Goal: Task Accomplishment & Management: Manage account settings

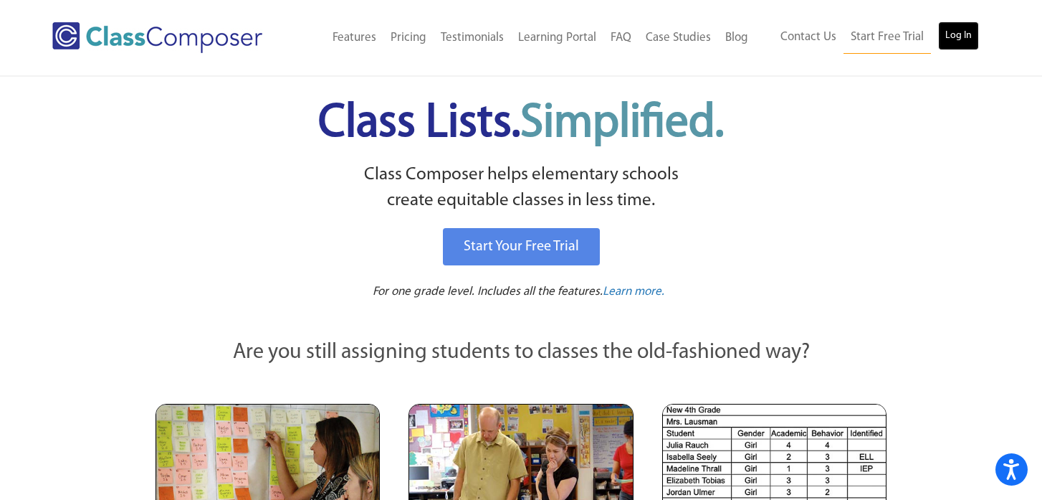
click at [958, 36] on link "Log In" at bounding box center [958, 36] width 41 height 29
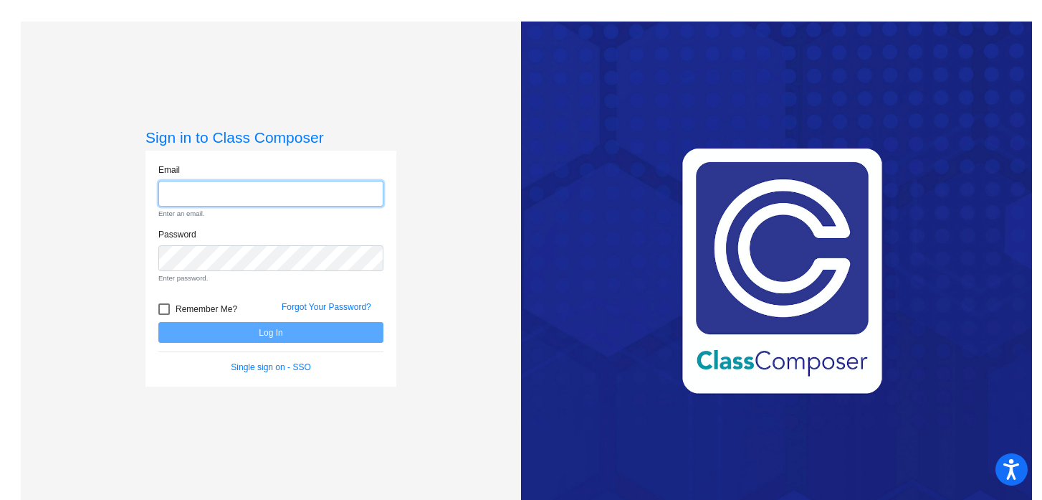
type input "alee@lgusd.org"
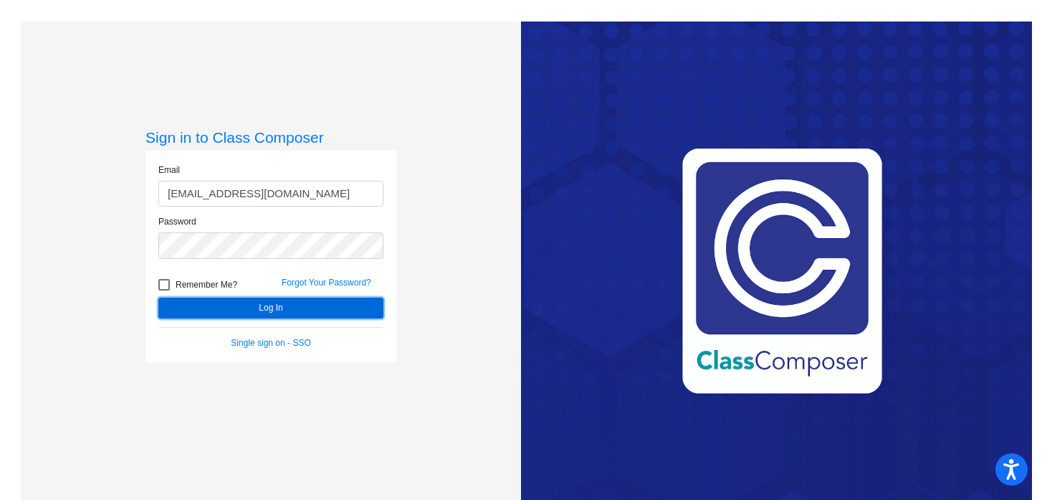
click at [353, 306] on button "Log In" at bounding box center [270, 307] width 225 height 21
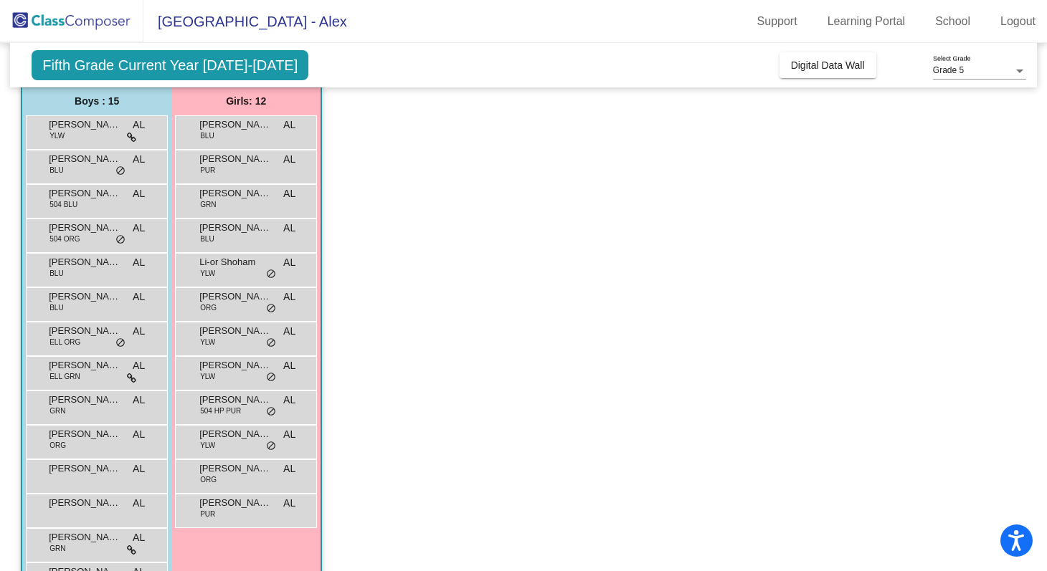
scroll to position [117, 0]
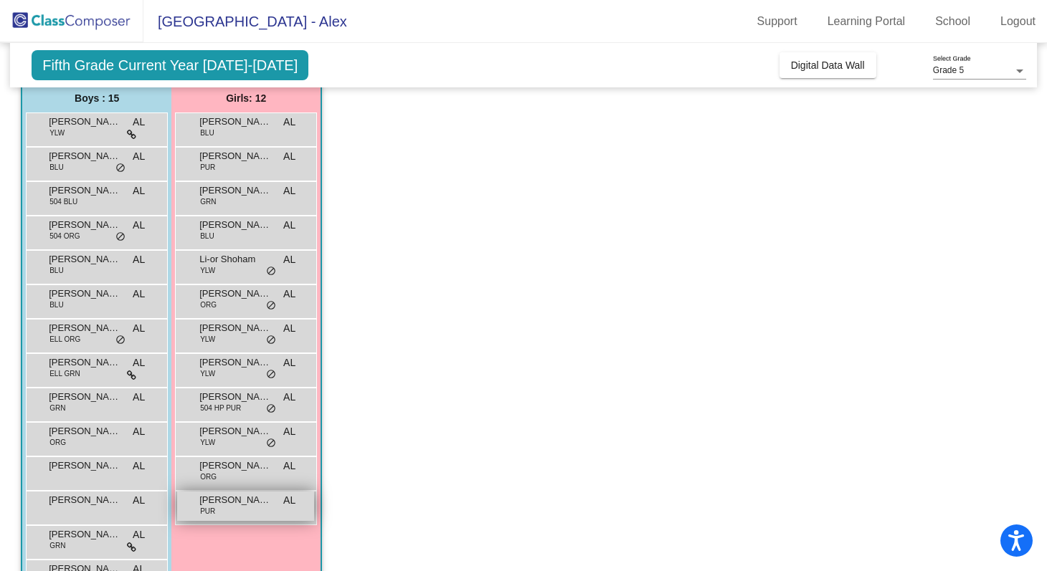
drag, startPoint x: 36, startPoint y: 120, endPoint x: 262, endPoint y: 505, distance: 446.6
click at [0, 0] on div "Boys : 15 Avyay Choudhary YLW AL lock do_not_disturb_alt Cameron Rudak BLU AL l…" at bounding box center [0, 0] width 0 height 0
copy div "Avyay Choudhary YLW AL lock do_not_disturb_alt Cameron Rudak BLU AL lock do_not…"
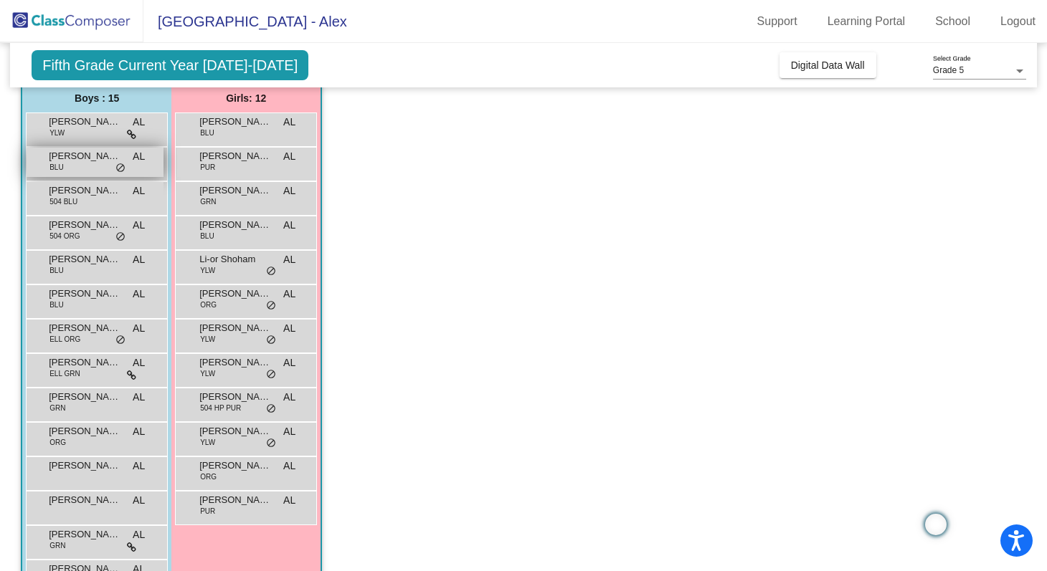
click at [148, 159] on div "Cameron Rudak BLU AL lock do_not_disturb_alt" at bounding box center [95, 162] width 137 height 29
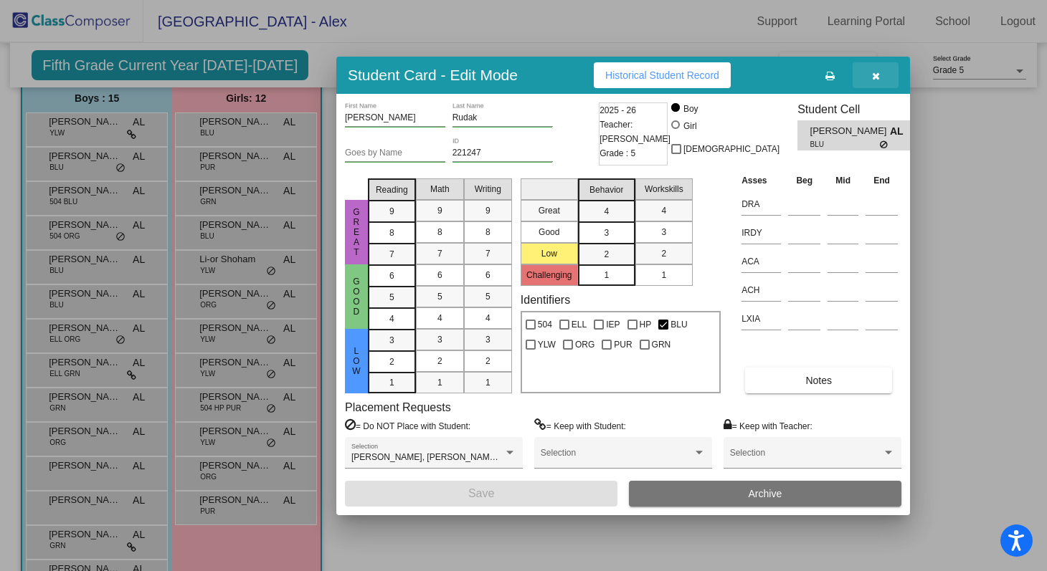
click at [880, 75] on button "button" at bounding box center [875, 75] width 46 height 26
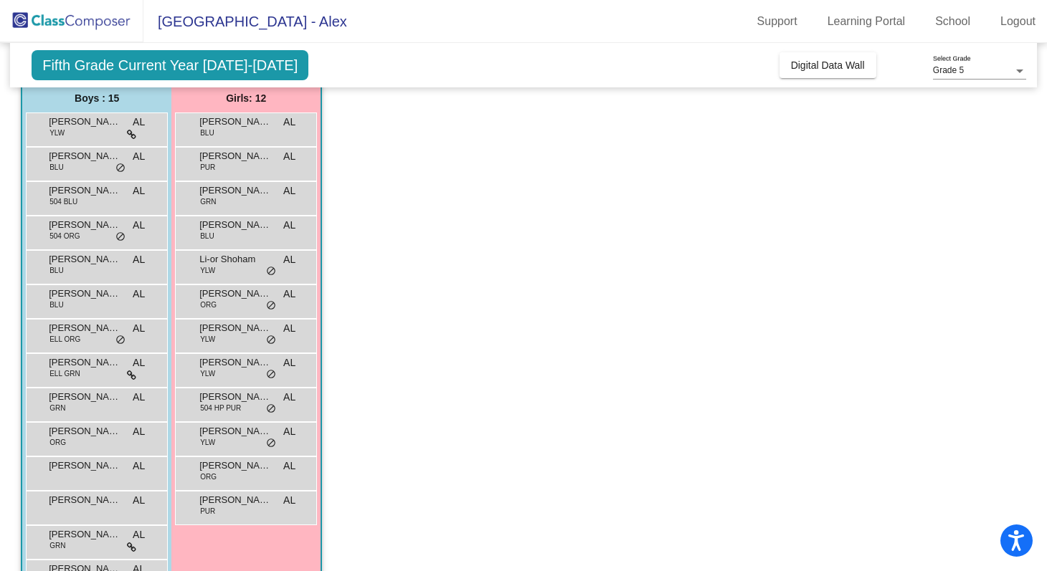
click at [584, 210] on app-classroom "Class 2 picture_as_pdf Alex Lee Add Student First Name Last Name Student Id (Re…" at bounding box center [523, 335] width 1005 height 632
drag, startPoint x: 44, startPoint y: 124, endPoint x: 117, endPoint y: 123, distance: 73.1
click at [117, 123] on div "Avyay Choudhary YLW AL lock do_not_disturb_alt" at bounding box center [95, 127] width 137 height 29
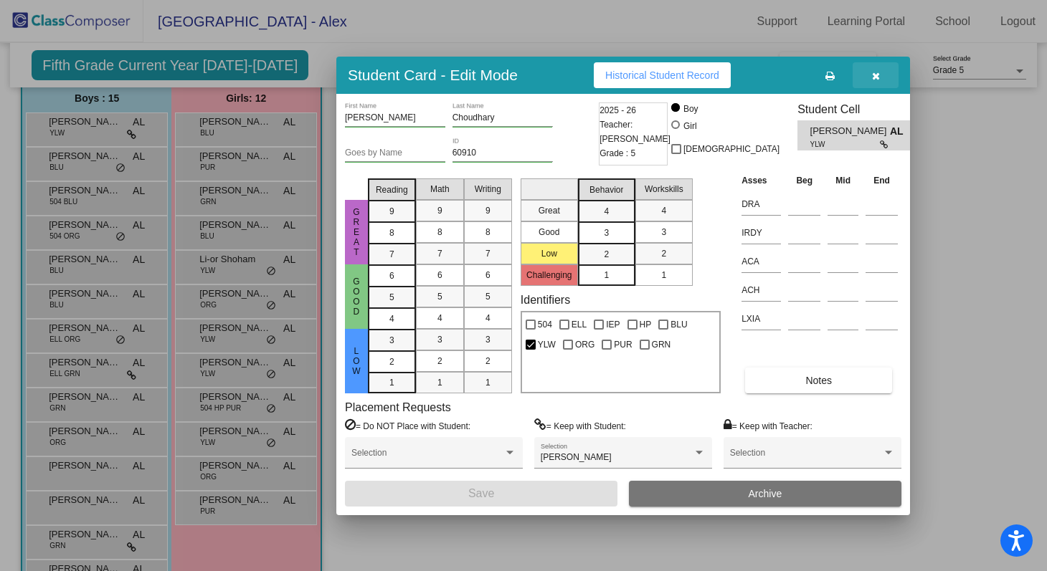
click at [876, 76] on icon "button" at bounding box center [876, 76] width 8 height 10
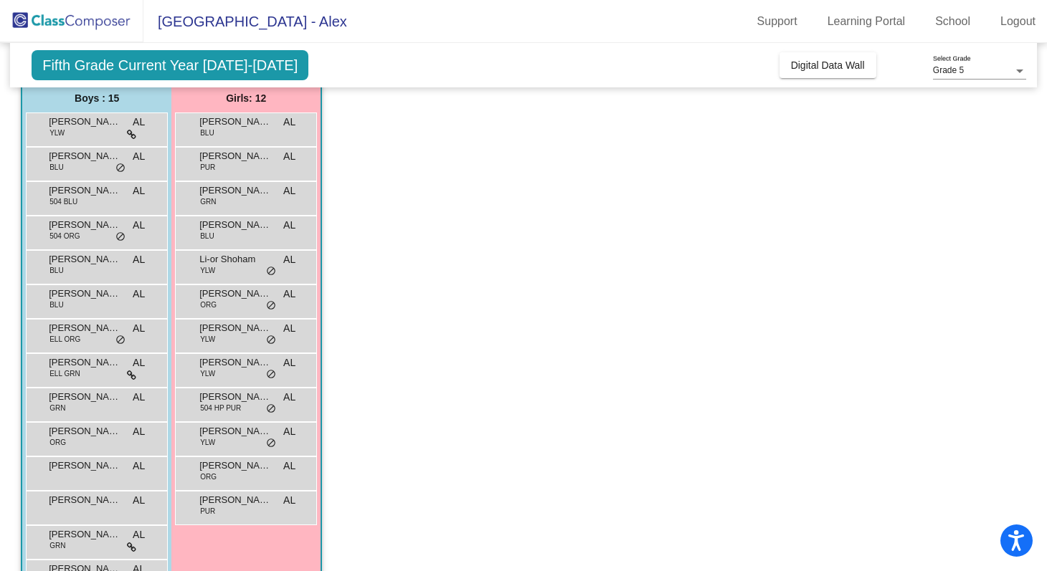
copy span "Avyay Choudhar"
click at [95, 124] on span "Avyay Choudhary" at bounding box center [85, 122] width 72 height 14
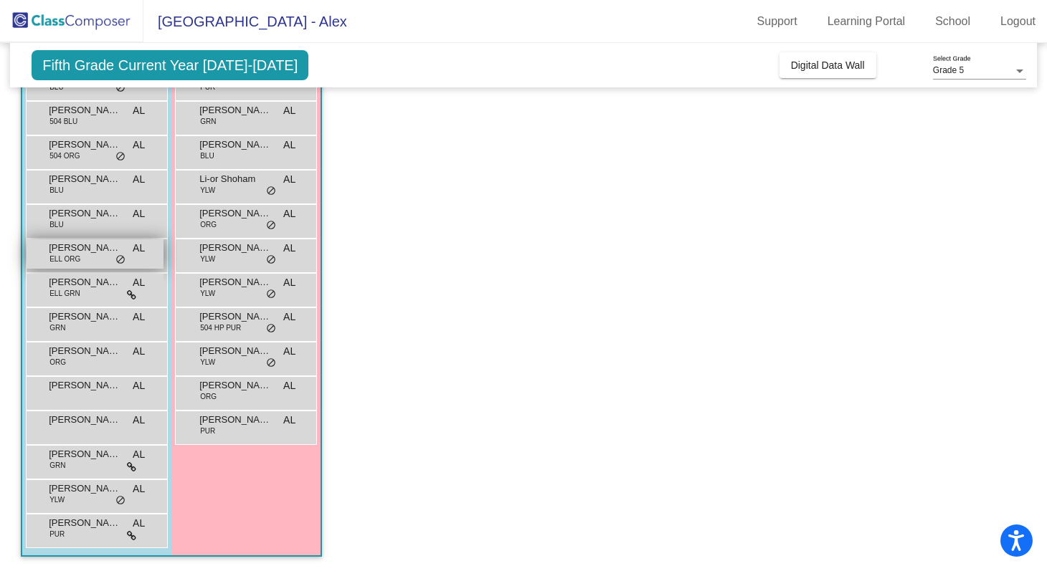
drag, startPoint x: 259, startPoint y: 543, endPoint x: 115, endPoint y: 249, distance: 327.0
click at [0, 0] on div "Boys : 15 Avyay Choudhary YLW AL lock do_not_disturb_alt Cameron Rudak BLU AL l…" at bounding box center [0, 0] width 0 height 0
click at [475, 225] on app-classroom "Class 2 picture_as_pdf Alex Lee Add Student First Name Last Name Student Id (Re…" at bounding box center [523, 255] width 1005 height 632
click at [82, 488] on span "Samuel Peysakhovich" at bounding box center [85, 489] width 72 height 14
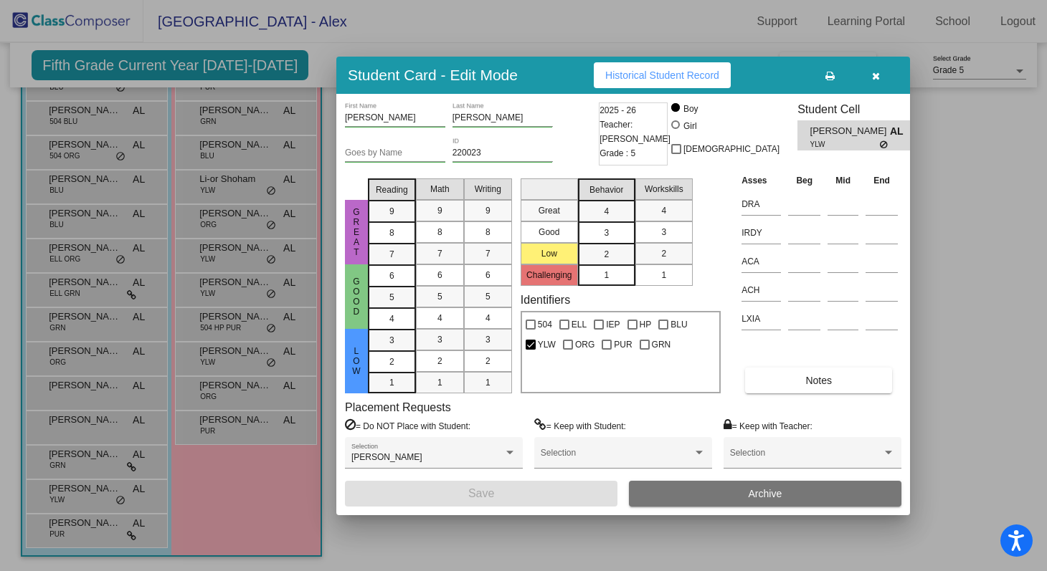
click at [872, 75] on icon "button" at bounding box center [876, 76] width 8 height 10
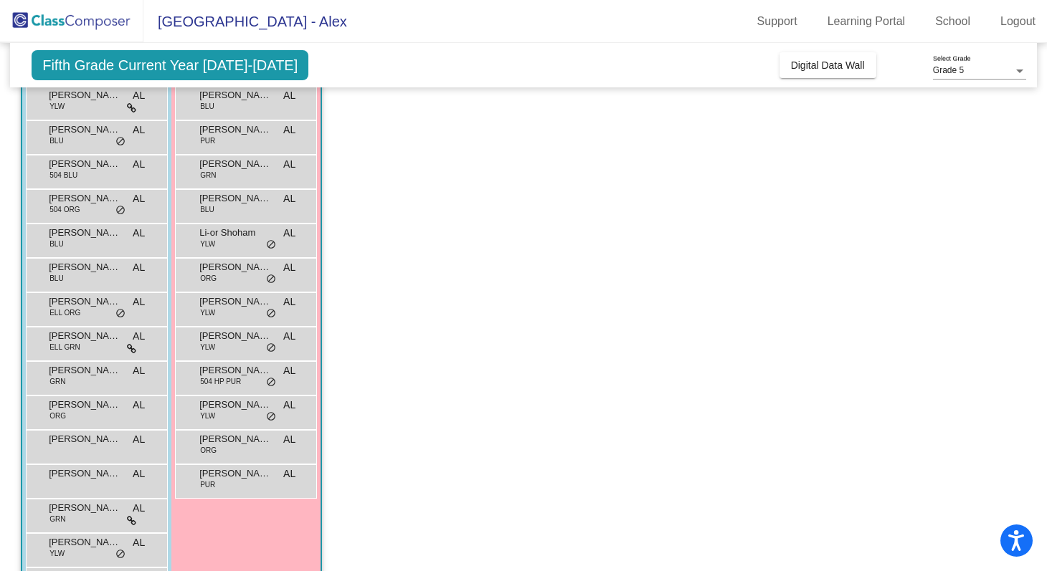
scroll to position [110, 0]
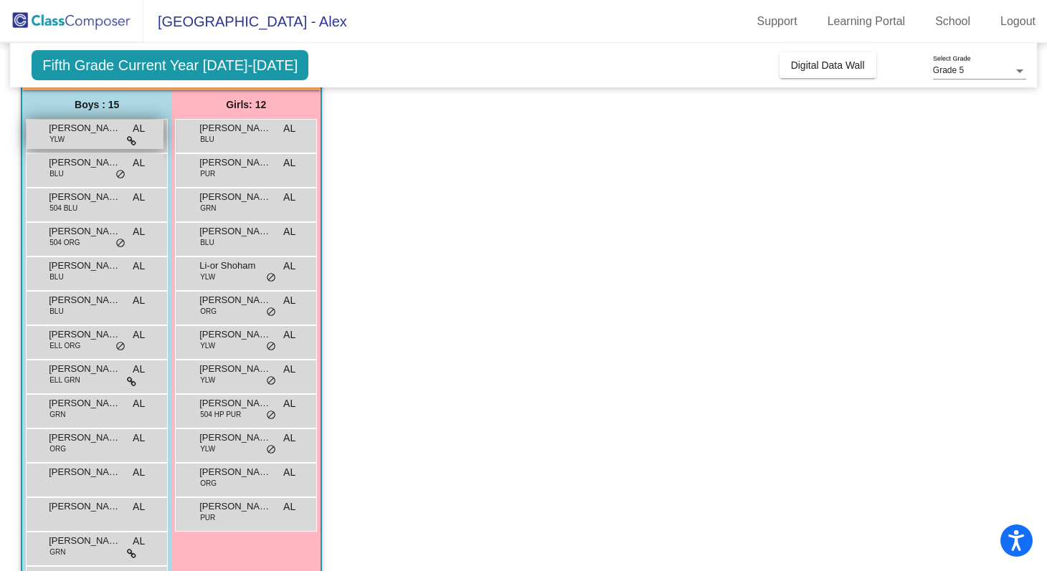
click at [103, 127] on span "Avyay Choudhary" at bounding box center [85, 128] width 72 height 14
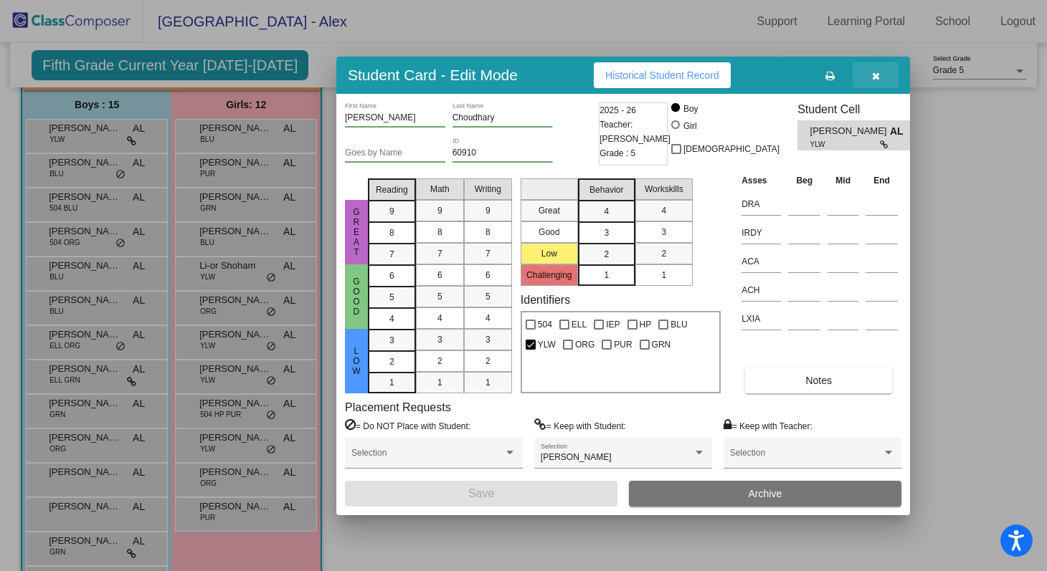
click at [875, 78] on icon "button" at bounding box center [876, 76] width 8 height 10
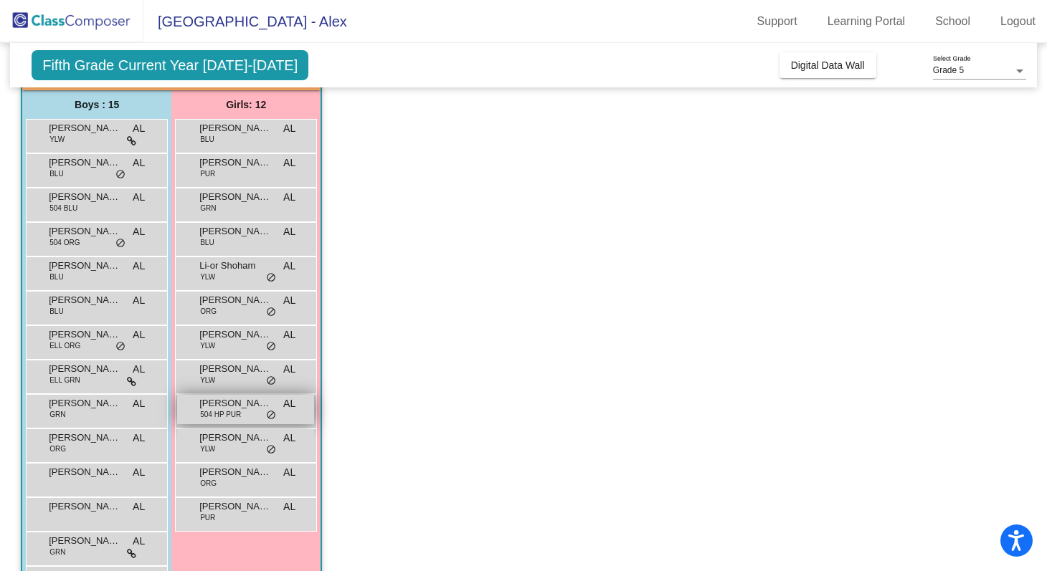
click at [256, 413] on div "Miriam Schlafman 504 HP PUR AL lock do_not_disturb_alt" at bounding box center [245, 409] width 137 height 29
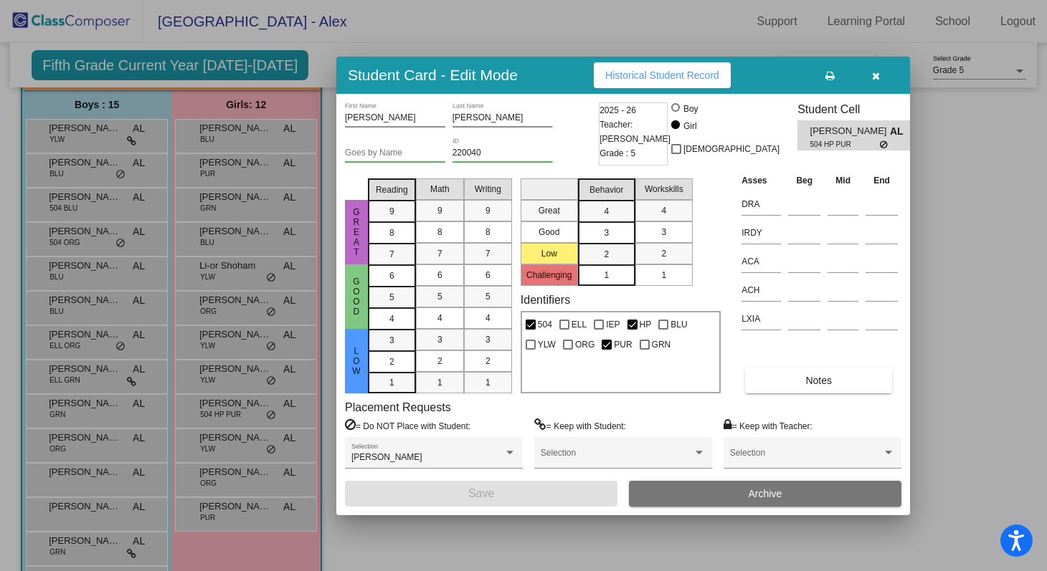
click at [877, 78] on icon "button" at bounding box center [876, 76] width 8 height 10
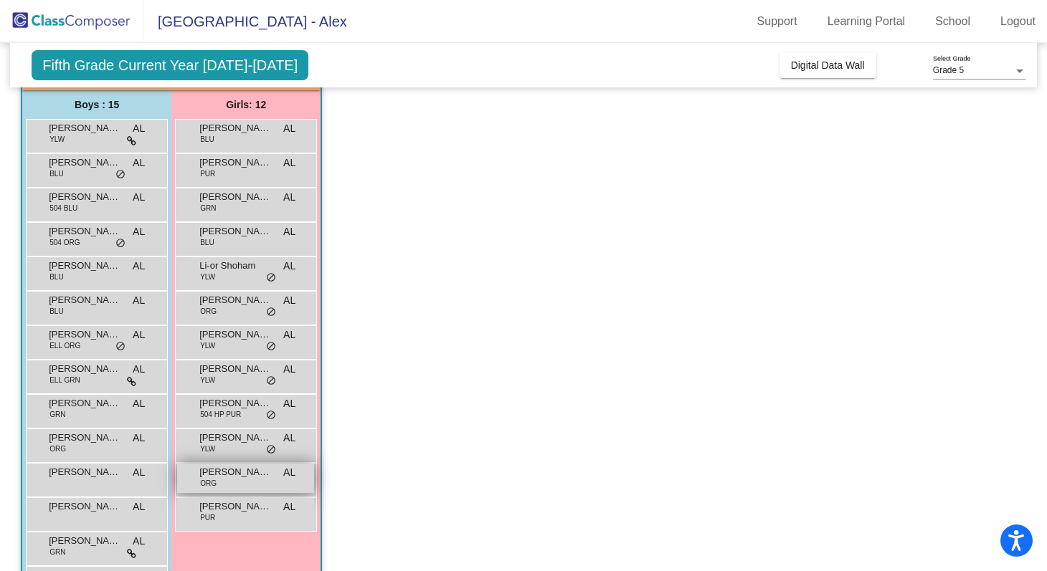
click at [254, 487] on div "Savannah Leigh ORG AL lock do_not_disturb_alt" at bounding box center [245, 478] width 137 height 29
click at [250, 484] on div "Savannah Leigh ORG AL lock do_not_disturb_alt" at bounding box center [245, 478] width 137 height 29
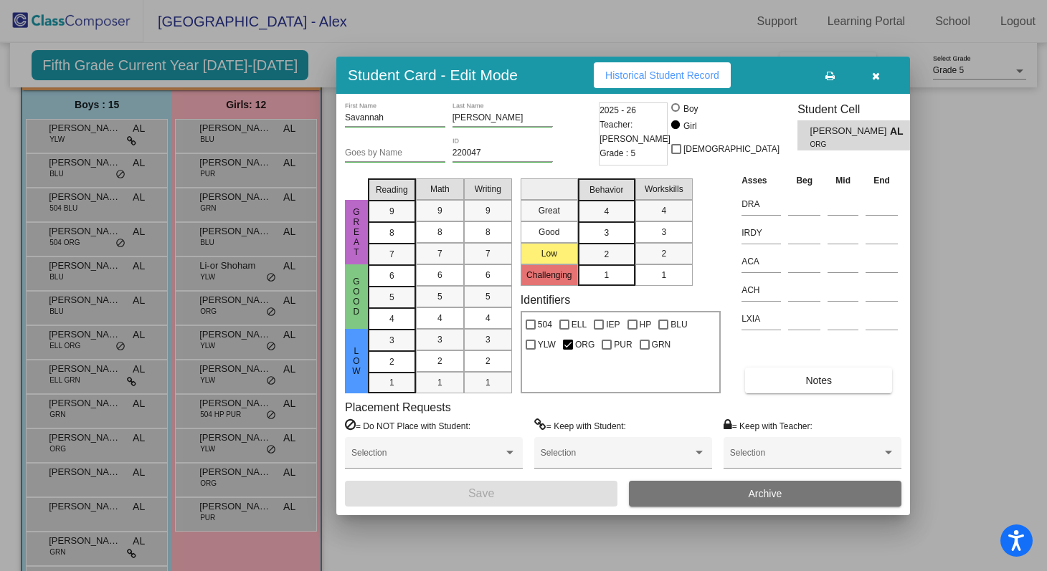
click at [875, 78] on icon "button" at bounding box center [876, 76] width 8 height 10
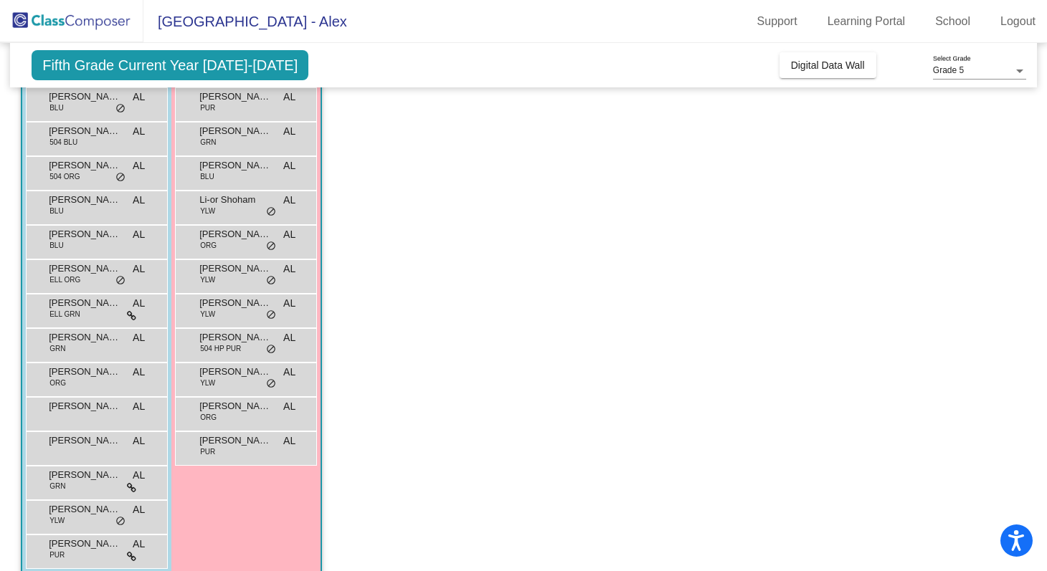
scroll to position [178, 0]
